Goal: Navigation & Orientation: Find specific page/section

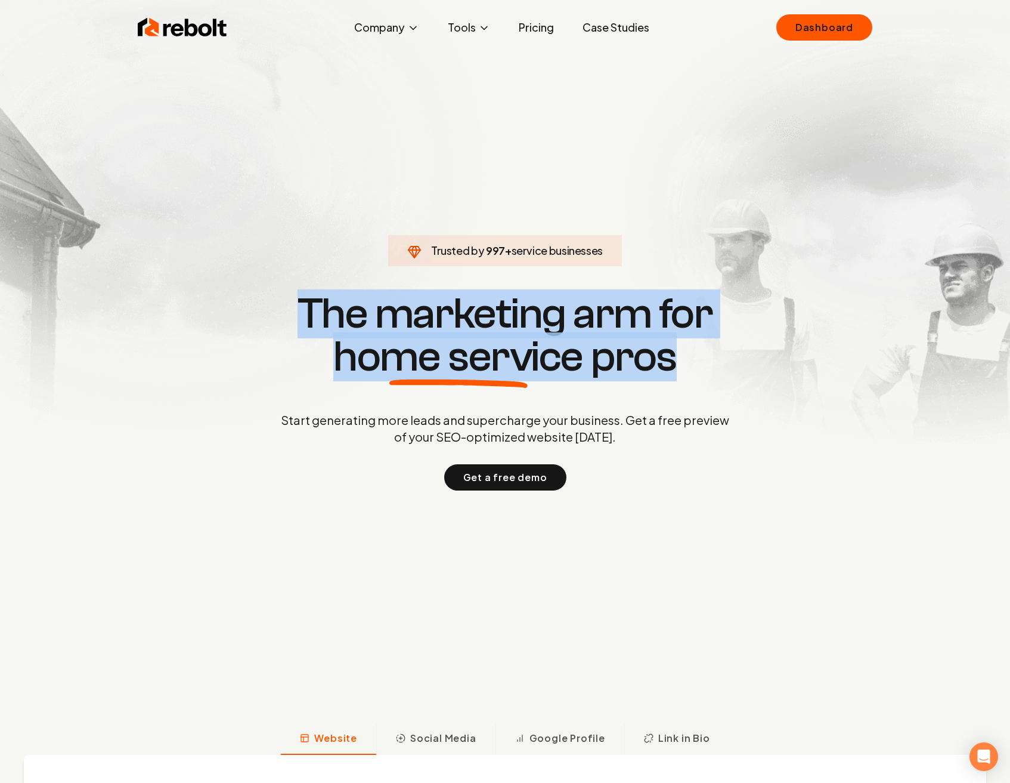
drag, startPoint x: 307, startPoint y: 316, endPoint x: 680, endPoint y: 346, distance: 374.0
click at [680, 346] on h1 "The marketing arm for home service pros" at bounding box center [505, 335] width 573 height 86
copy h1 "The marketing arm for home service pros"
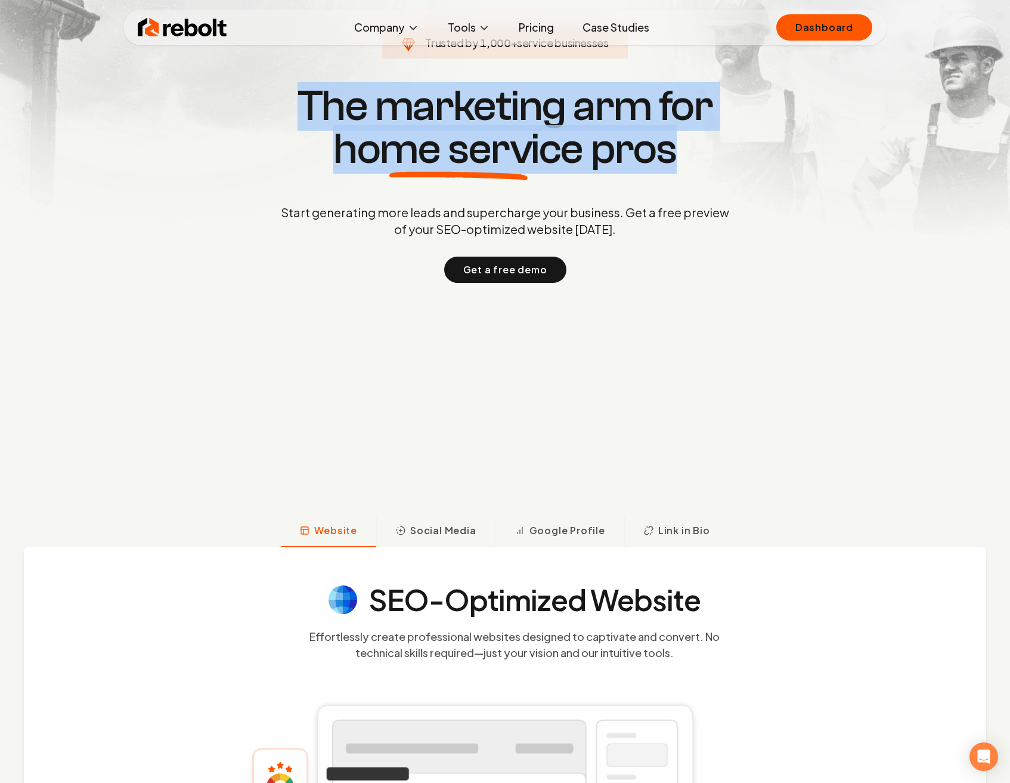
scroll to position [117, 0]
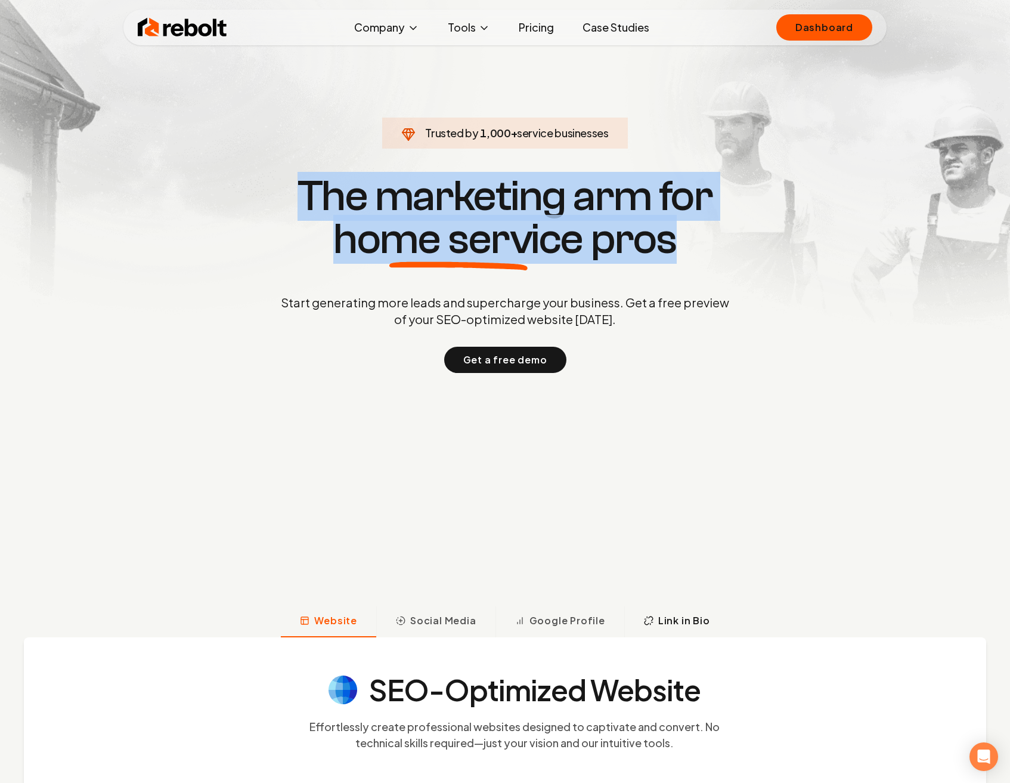
click at [666, 620] on span "Link in Bio" at bounding box center [684, 620] width 52 height 14
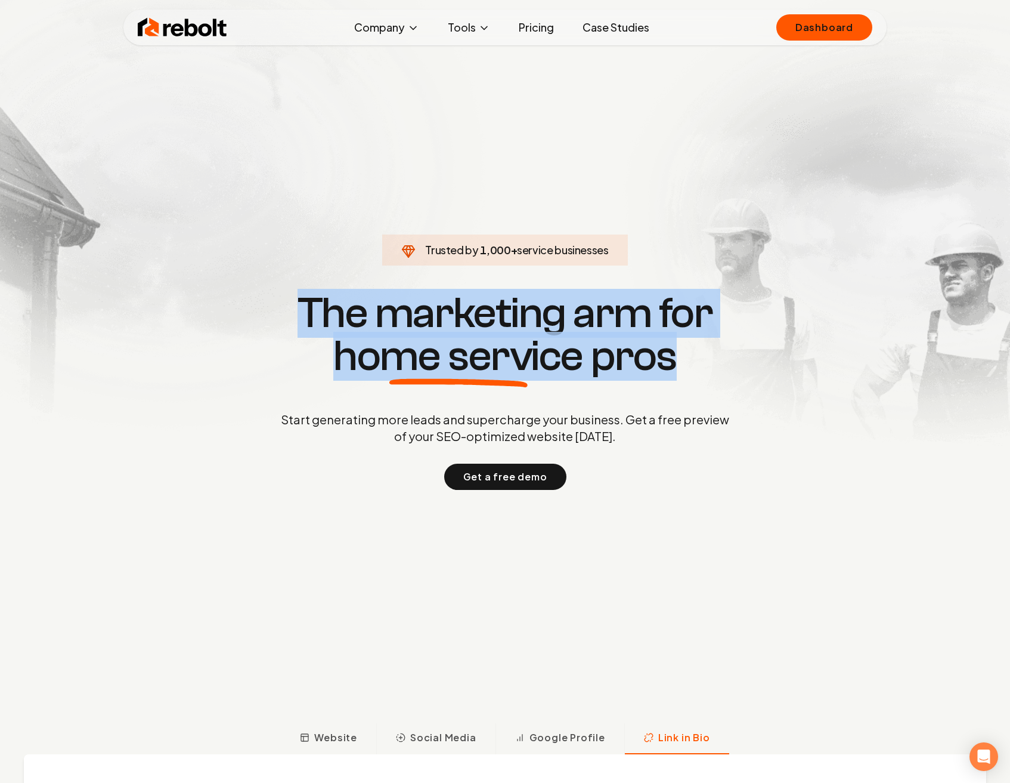
scroll to position [0, 0]
click at [364, 78] on link "About" at bounding box center [386, 70] width 119 height 24
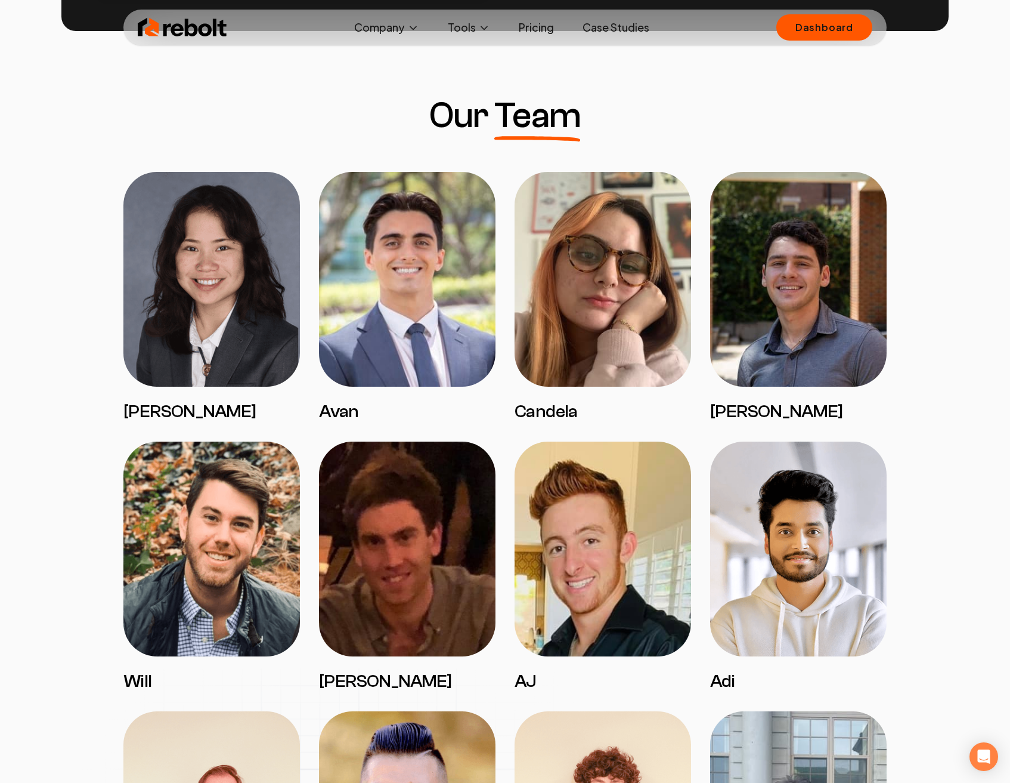
scroll to position [852, 0]
